Goal: Information Seeking & Learning: Learn about a topic

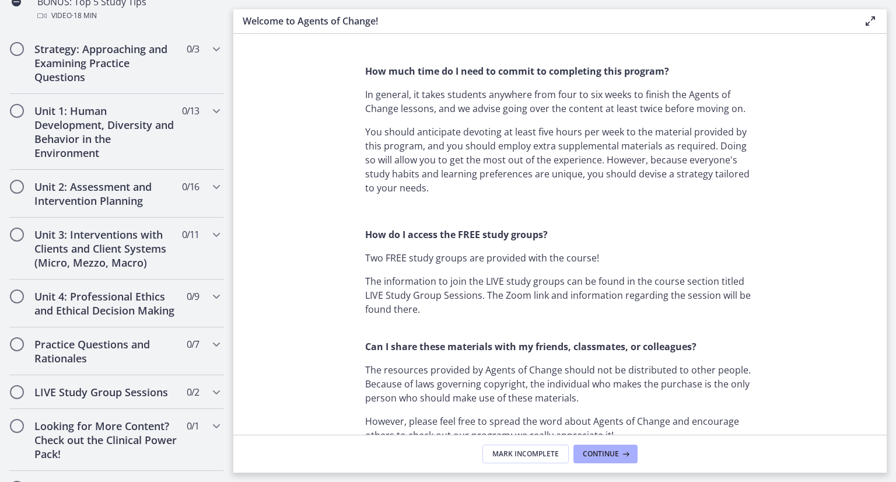
scroll to position [776, 0]
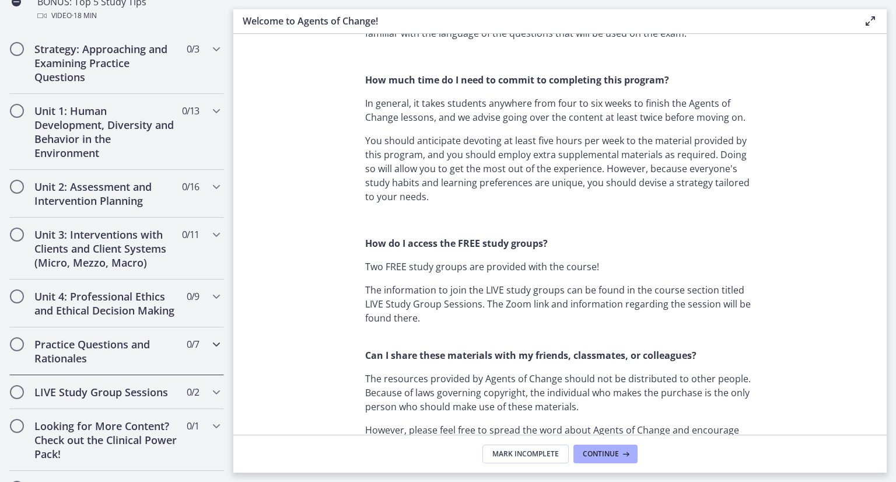
click at [208, 371] on div "Practice Questions and Rationales 0 / 7 Completed" at bounding box center [116, 351] width 215 height 48
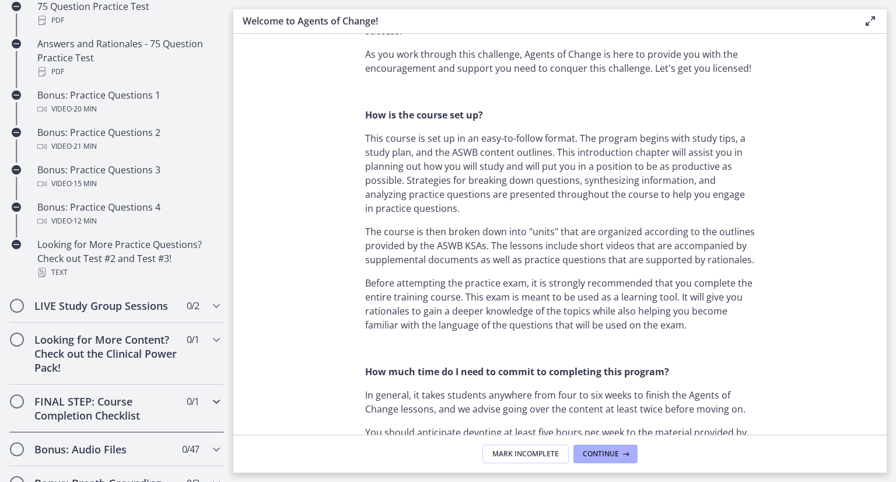
scroll to position [790, 0]
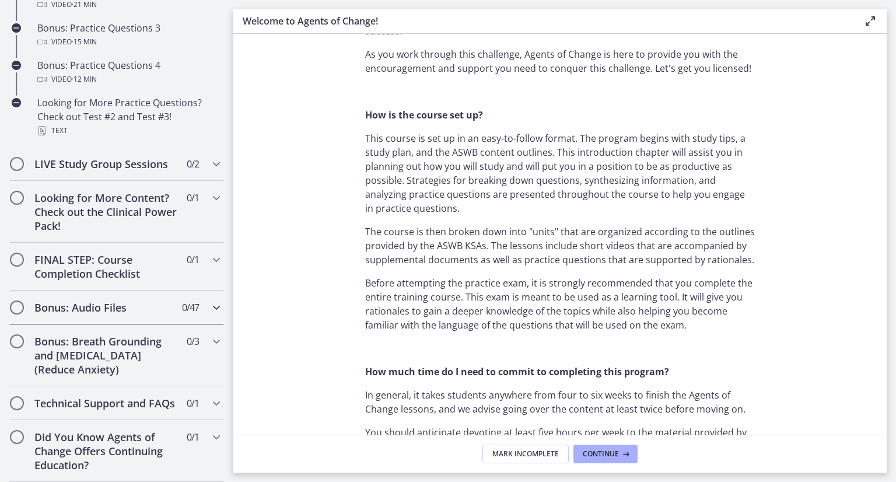
click at [209, 301] on icon "Chapters" at bounding box center [216, 308] width 14 height 14
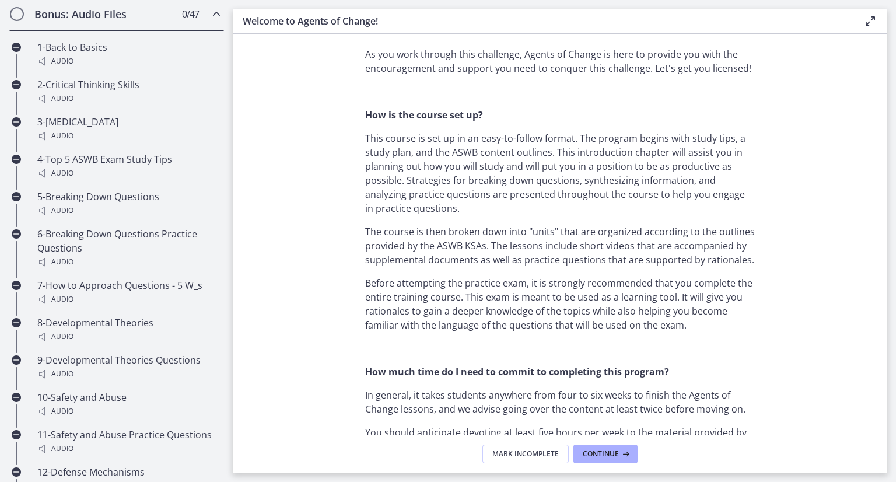
scroll to position [789, 0]
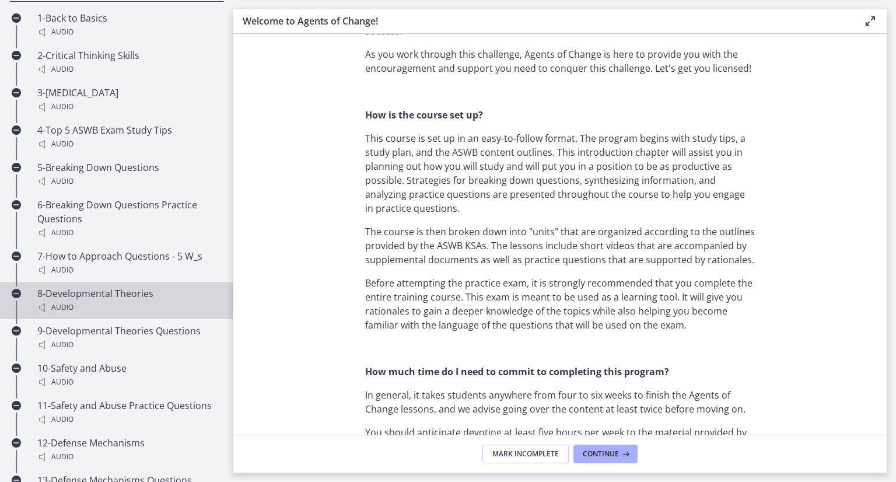
click at [110, 315] on div "Audio" at bounding box center [128, 308] width 182 height 14
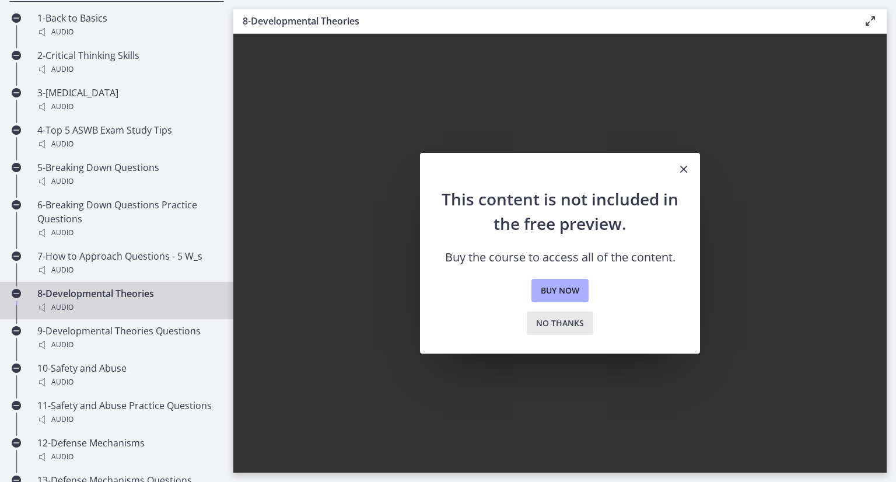
click at [558, 323] on span "No thanks" at bounding box center [560, 323] width 48 height 14
